Goal: Task Accomplishment & Management: Manage account settings

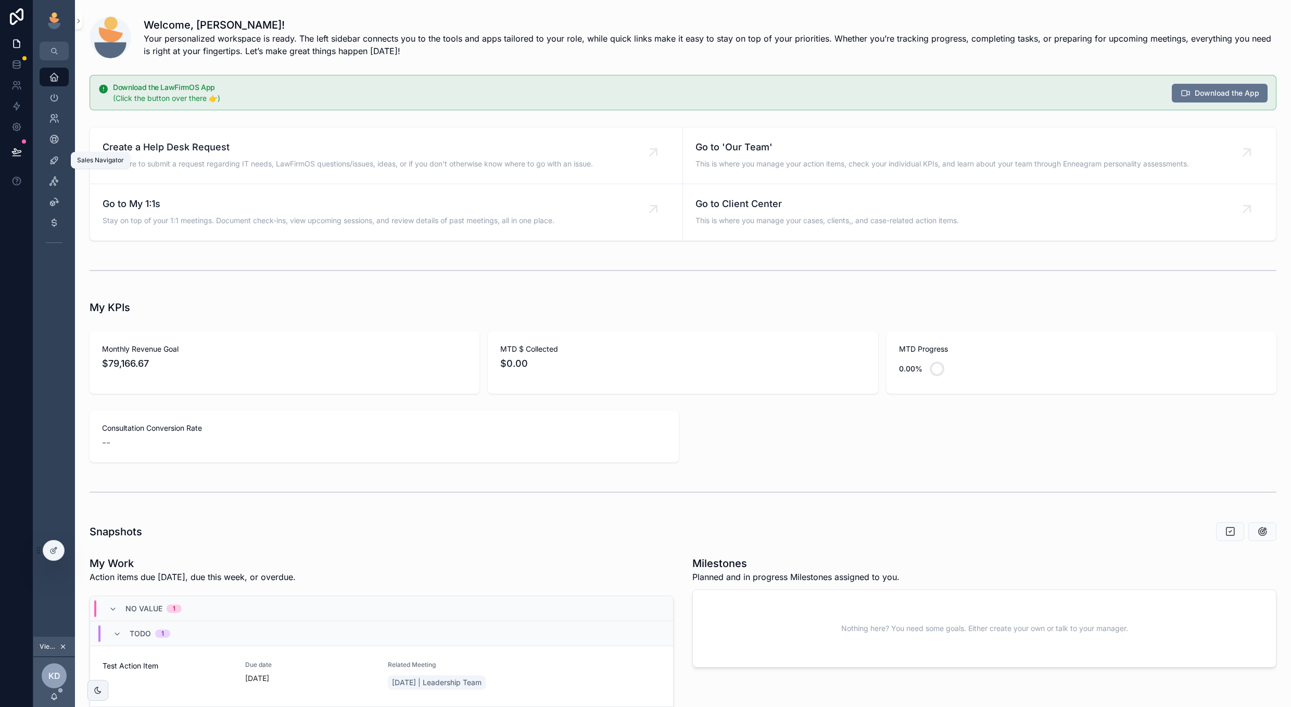
click at [50, 161] on icon "scrollable content" at bounding box center [54, 160] width 10 height 10
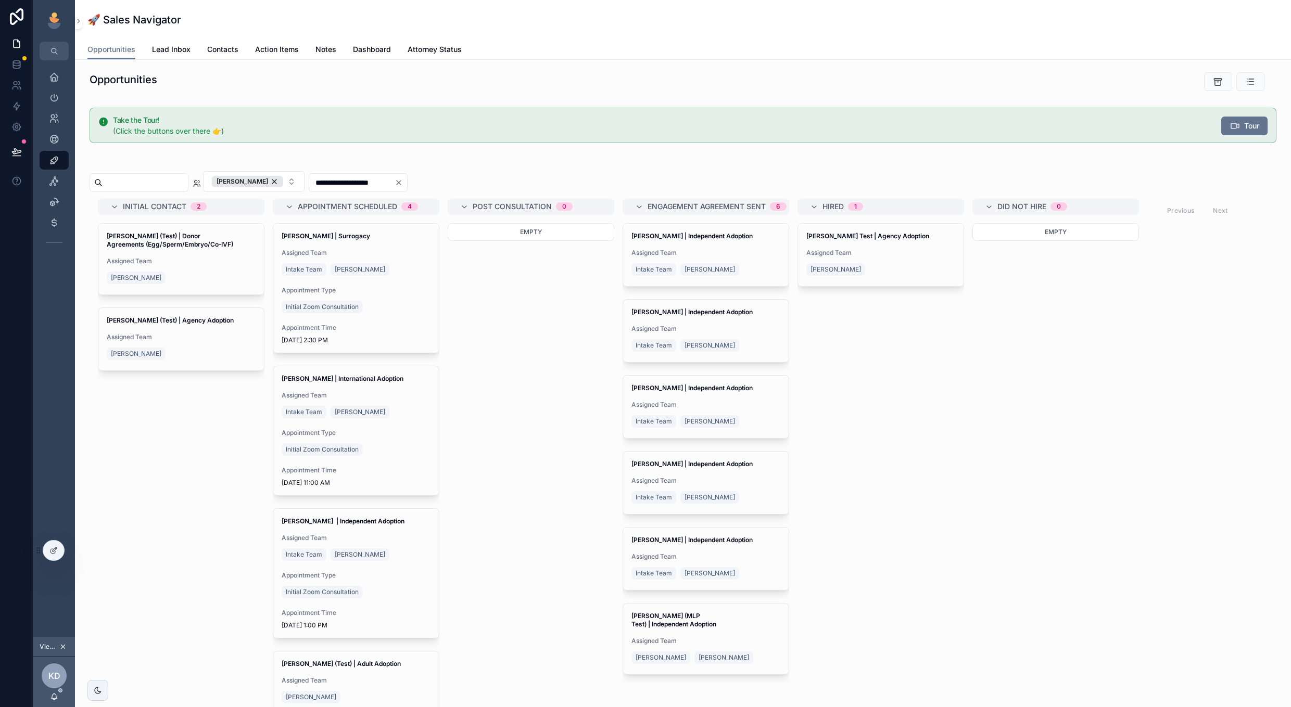
click at [183, 182] on input "scrollable content" at bounding box center [145, 182] width 85 height 15
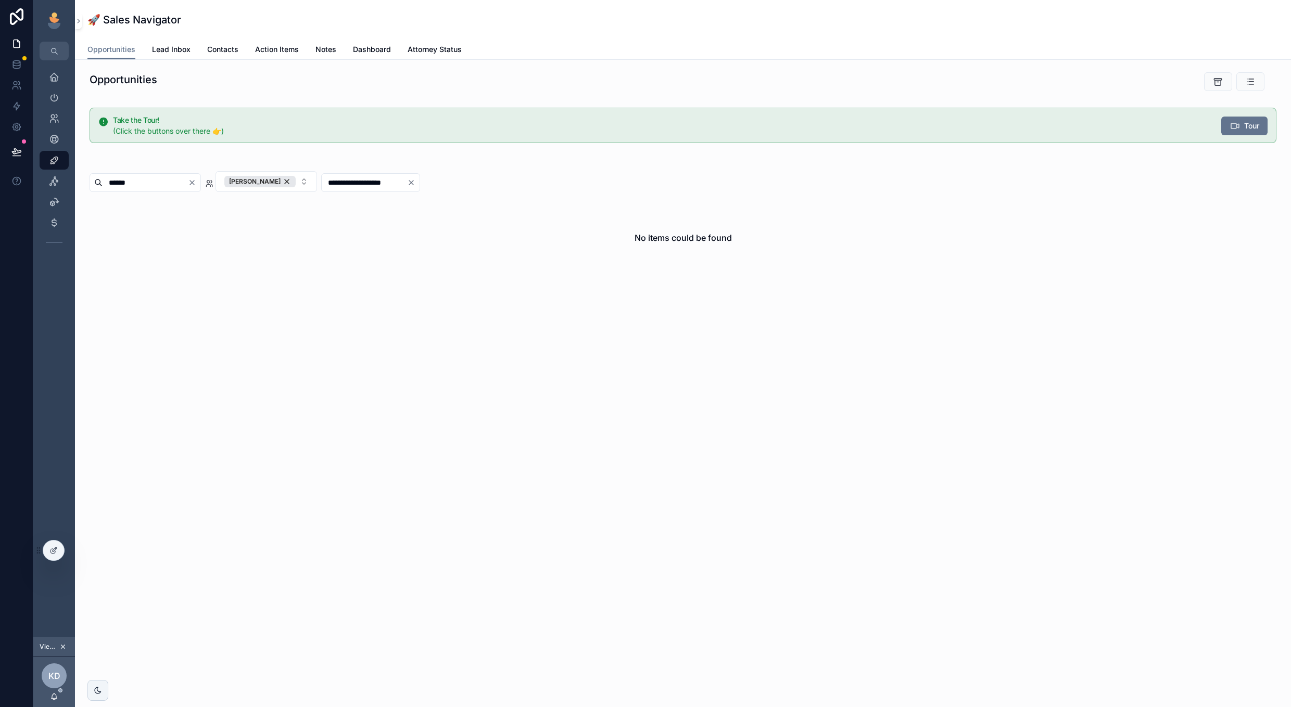
type input "******"
drag, startPoint x: 183, startPoint y: 182, endPoint x: 317, endPoint y: 184, distance: 134.3
click at [296, 184] on div "[PERSON_NAME]" at bounding box center [259, 181] width 71 height 11
click at [415, 182] on icon "Clear" at bounding box center [411, 183] width 8 height 8
click at [296, 179] on div "[PERSON_NAME]" at bounding box center [259, 181] width 71 height 11
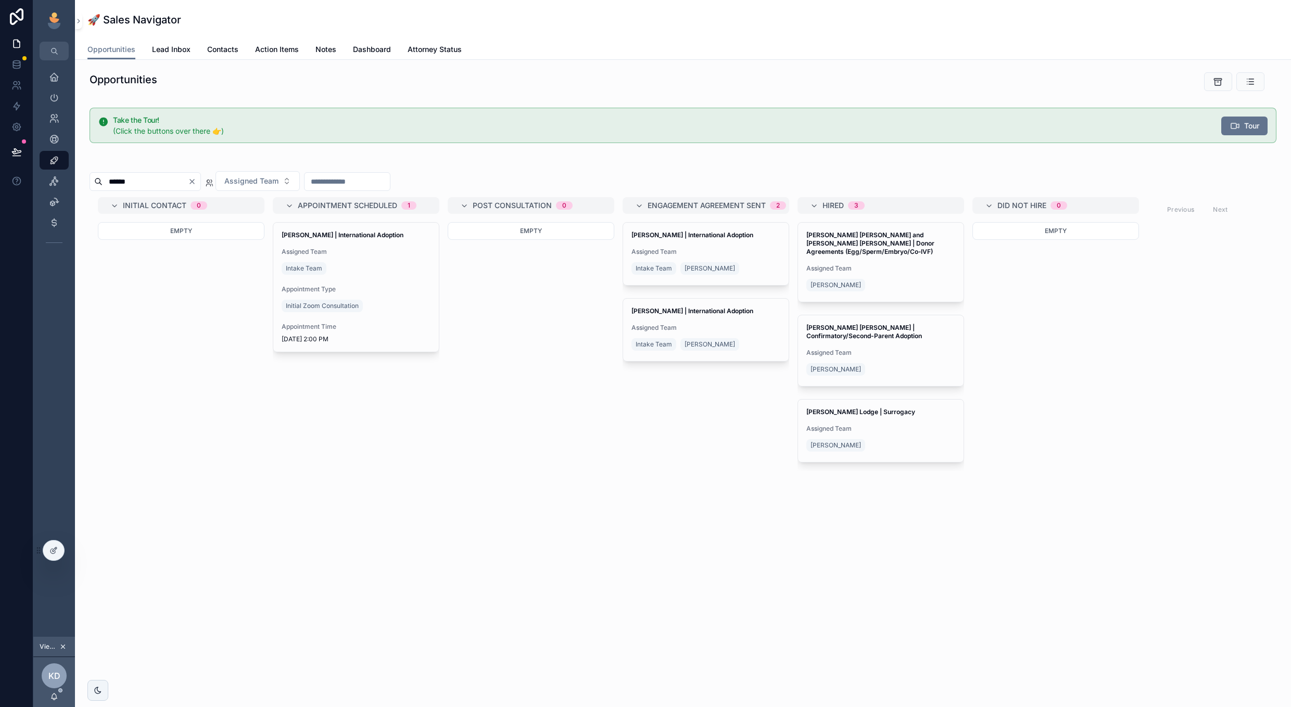
click at [386, 266] on div "Intake Team" at bounding box center [356, 268] width 149 height 17
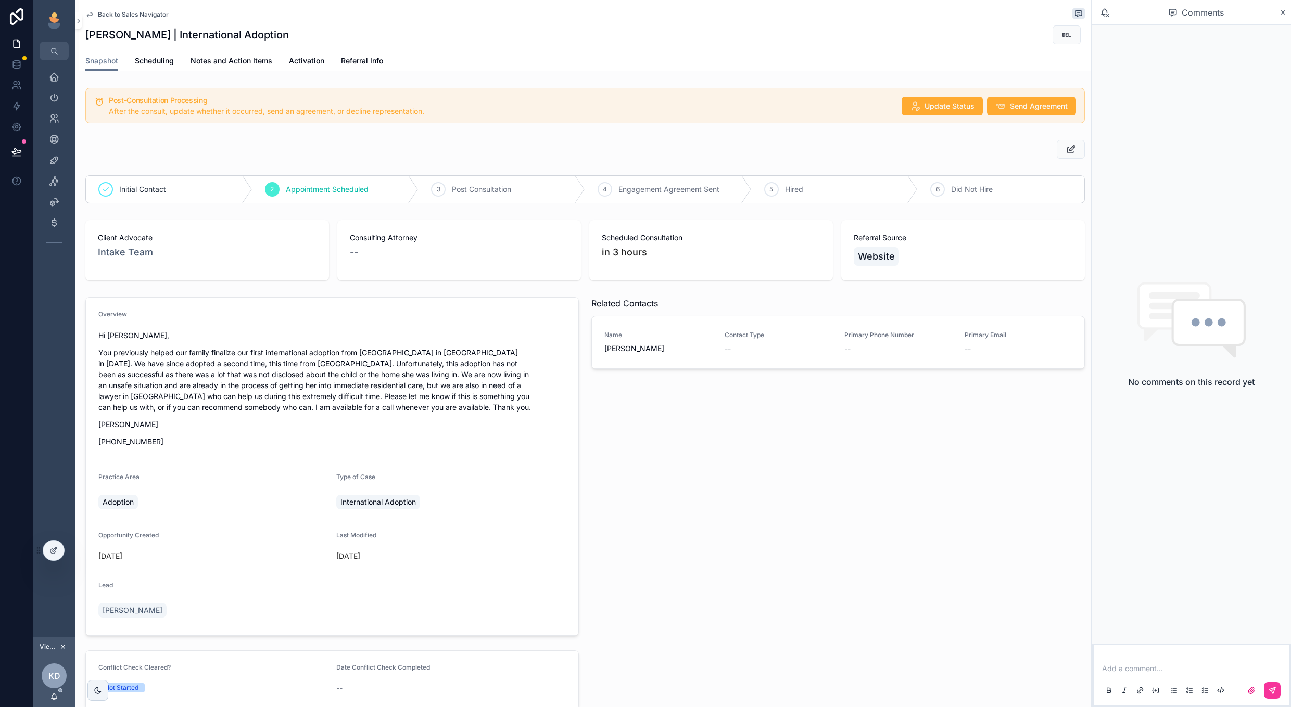
click at [1076, 151] on button "scrollable content" at bounding box center [1071, 149] width 28 height 19
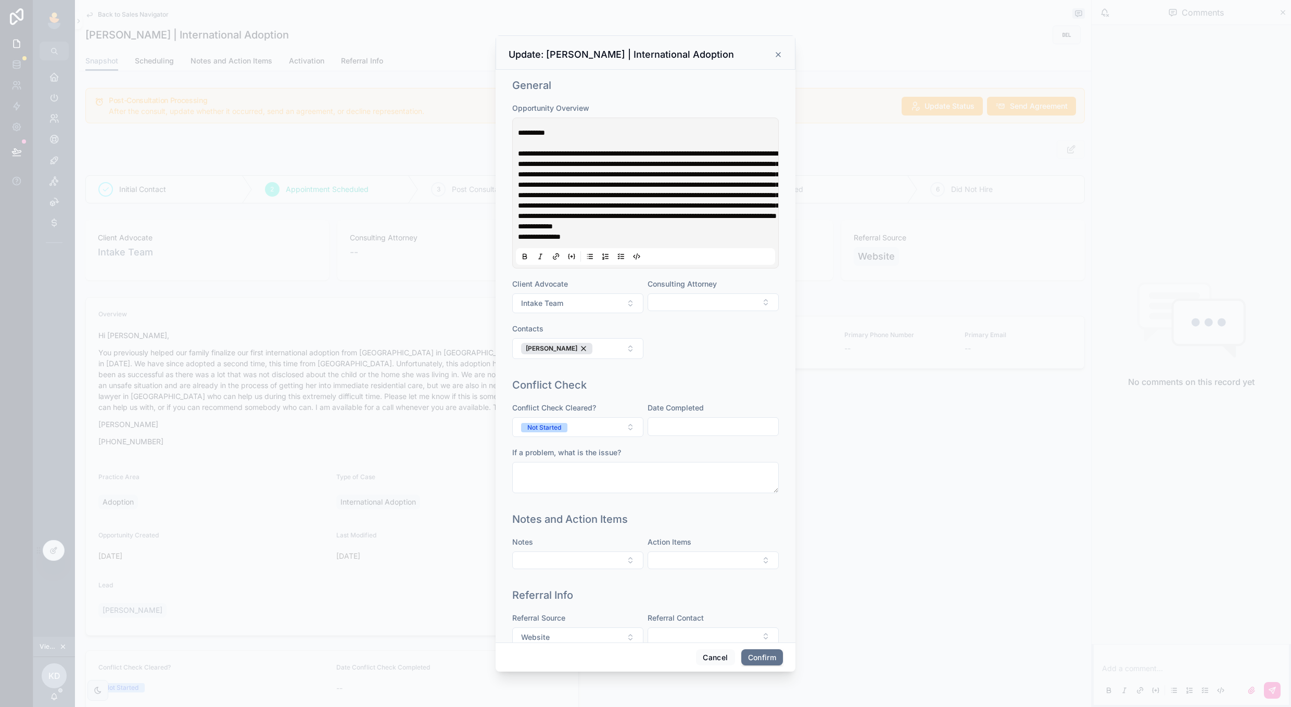
click at [688, 311] on button "Select Button" at bounding box center [712, 303] width 131 height 18
type input "****"
click at [674, 373] on span "[PERSON_NAME]" at bounding box center [675, 375] width 60 height 10
click at [759, 650] on button "Confirm" at bounding box center [762, 658] width 42 height 17
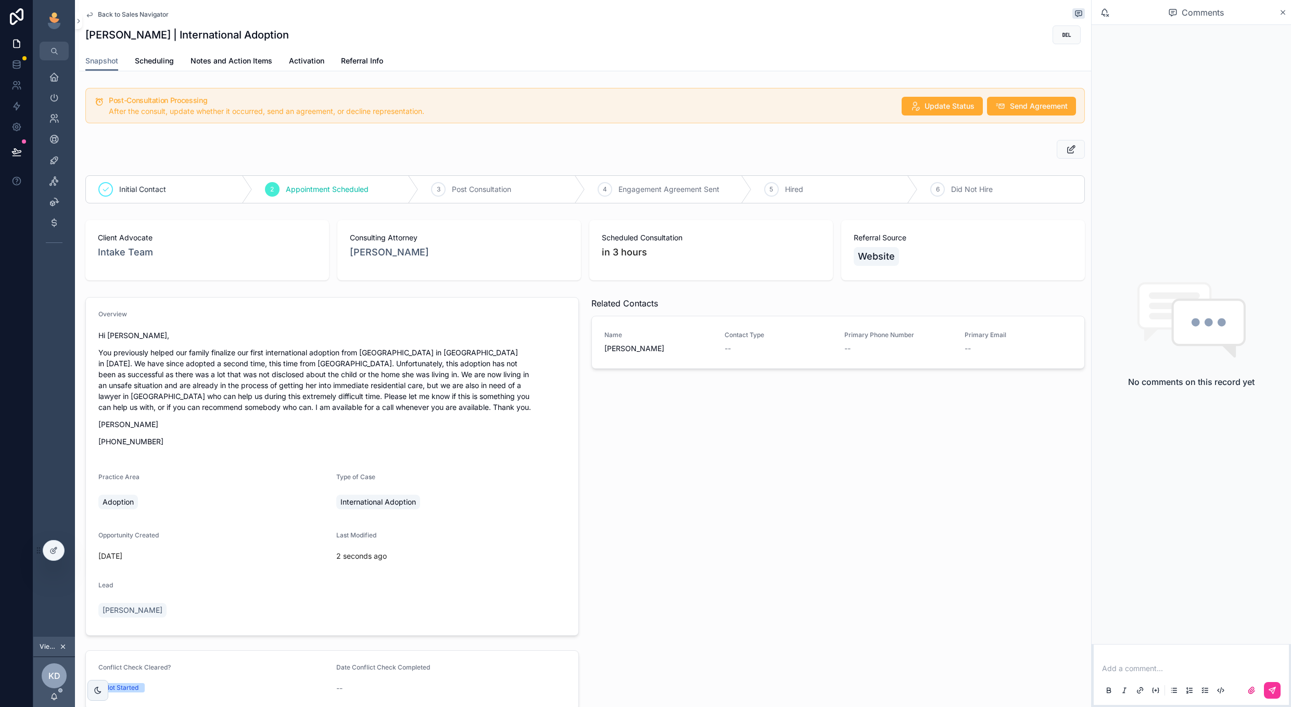
click at [104, 14] on span "Back to Sales Navigator" at bounding box center [133, 14] width 71 height 8
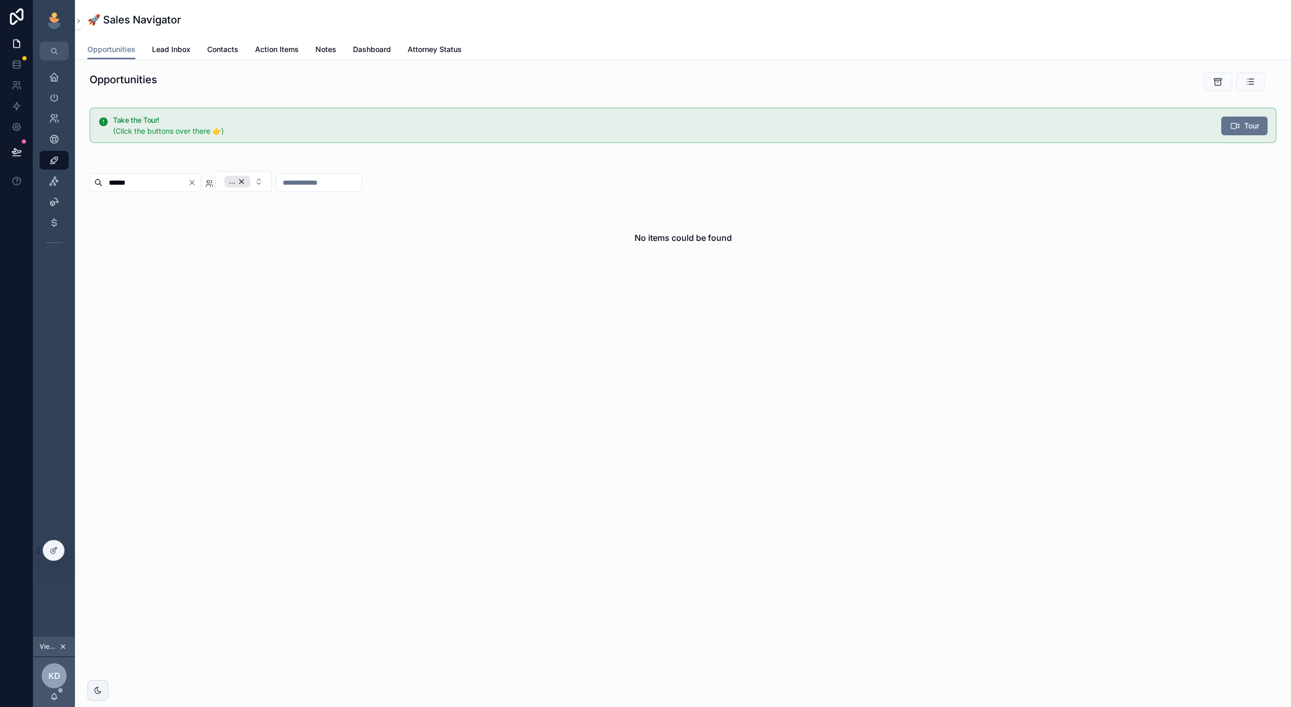
click at [250, 182] on div "..." at bounding box center [237, 181] width 26 height 11
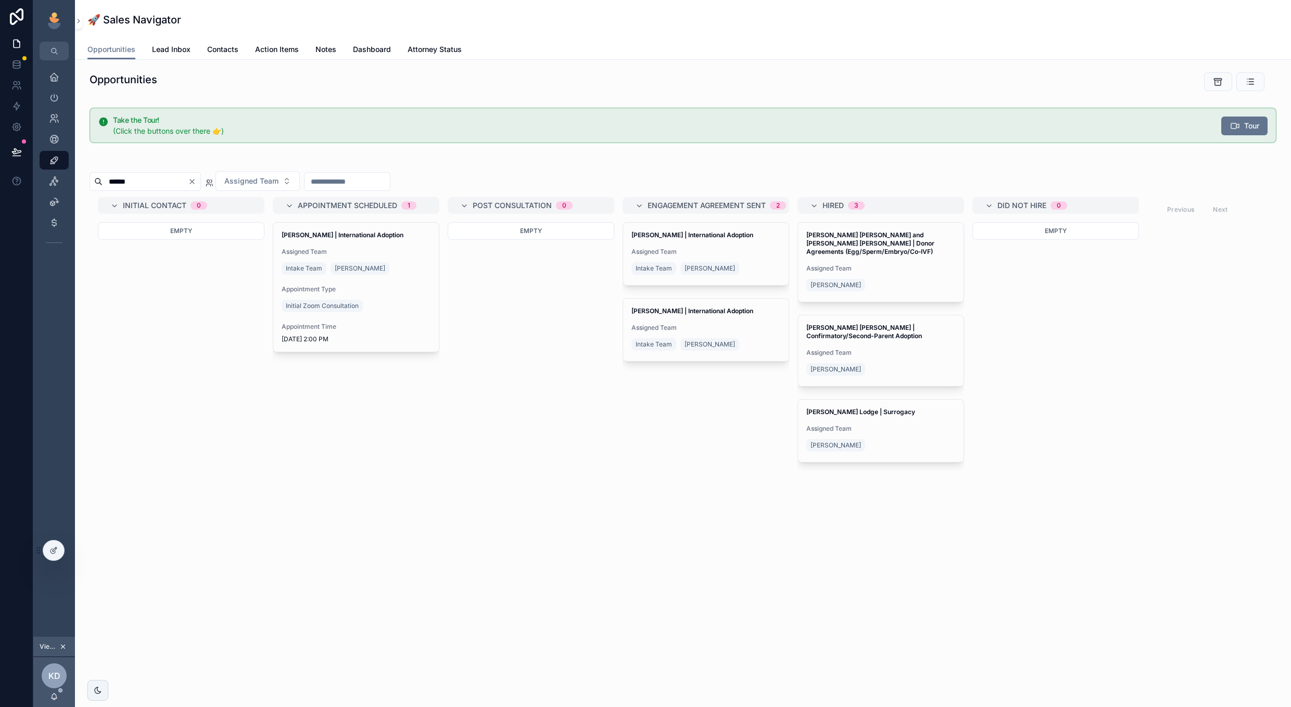
click at [196, 179] on icon "Clear" at bounding box center [192, 181] width 8 height 8
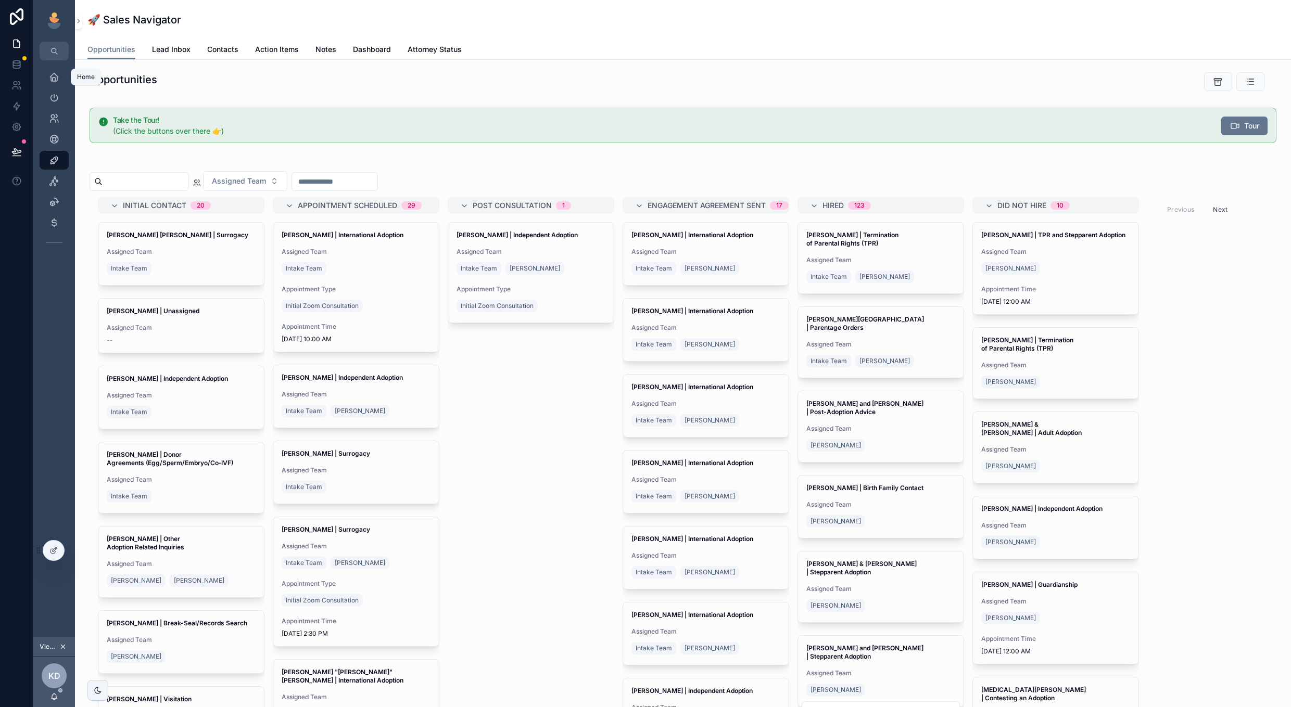
click at [50, 79] on icon "scrollable content" at bounding box center [54, 77] width 10 height 10
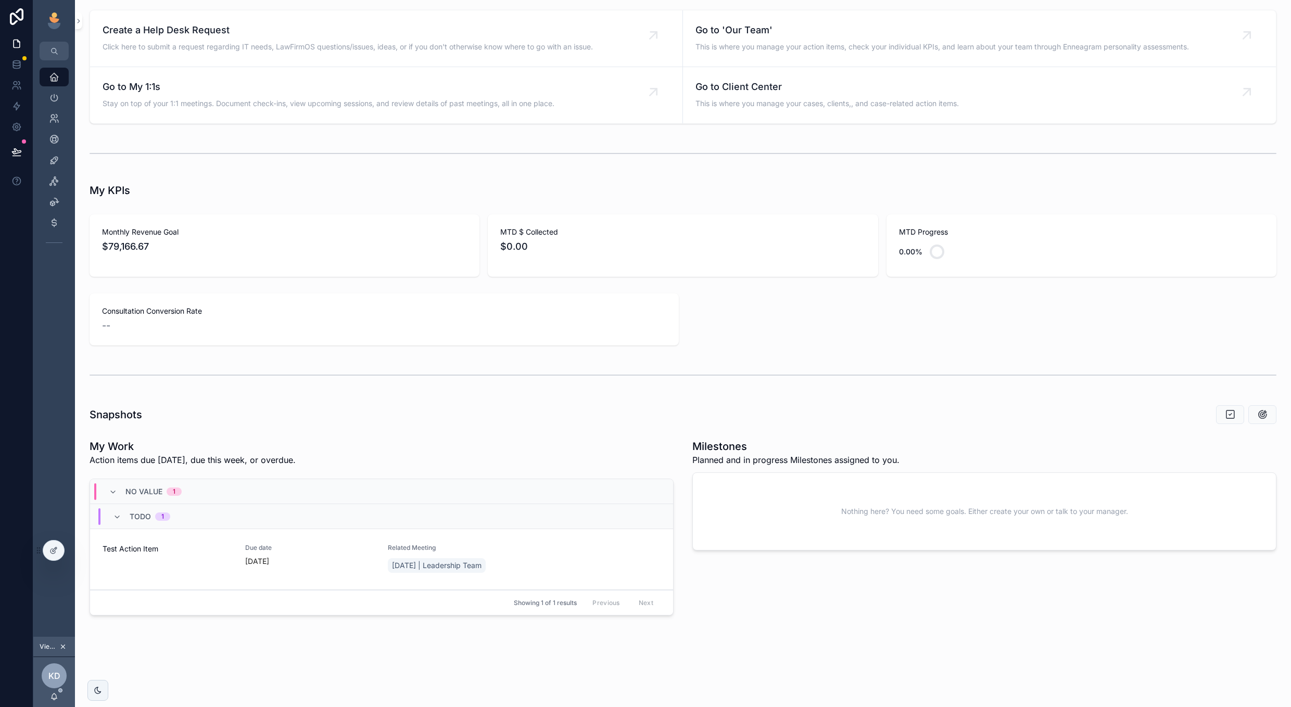
scroll to position [117, 0]
